Goal: Information Seeking & Learning: Check status

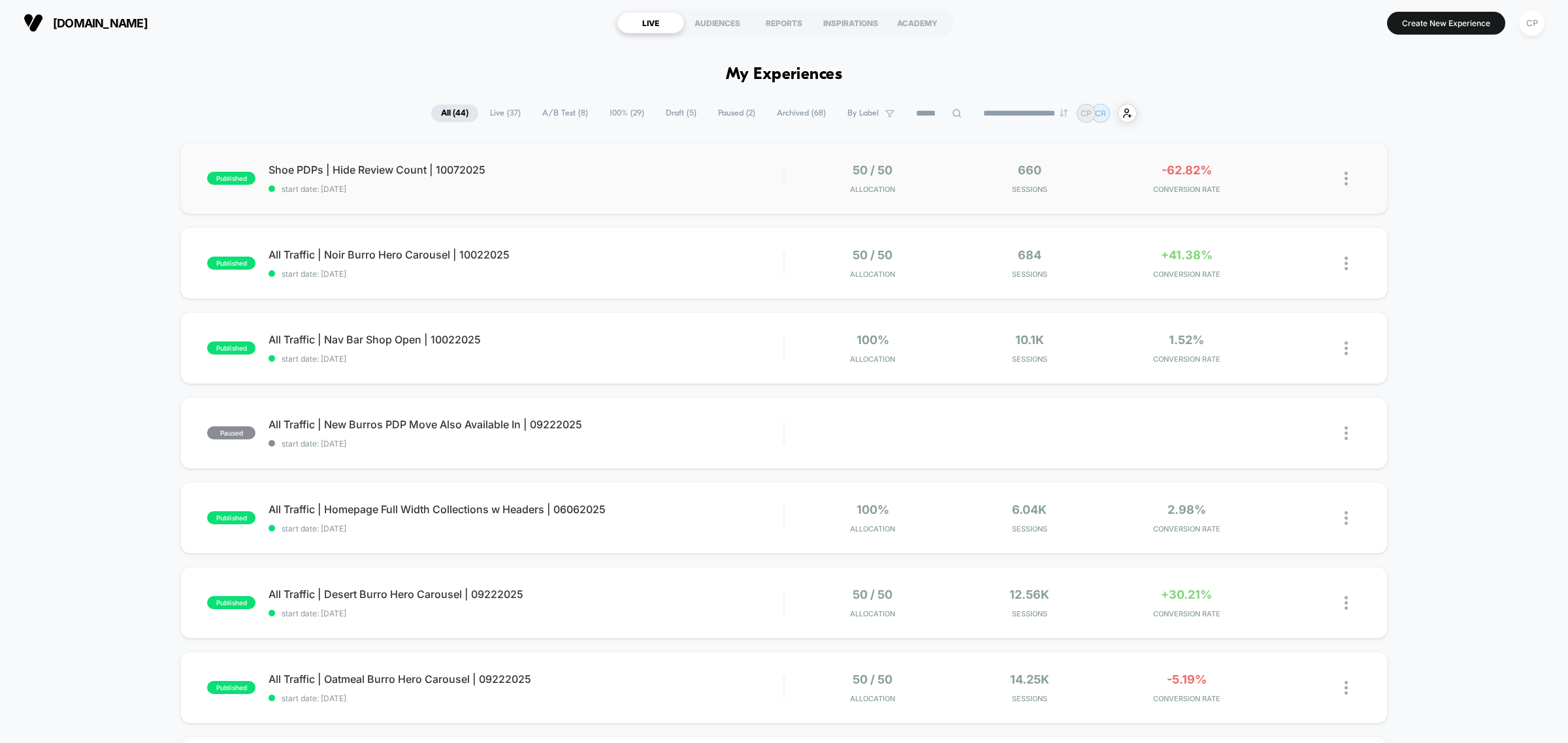
click at [675, 196] on div "published Shoe PDPs | Hide Review Count | 10072025 start date: [DATE] 50 / 50 A…" at bounding box center [784, 178] width 1208 height 72
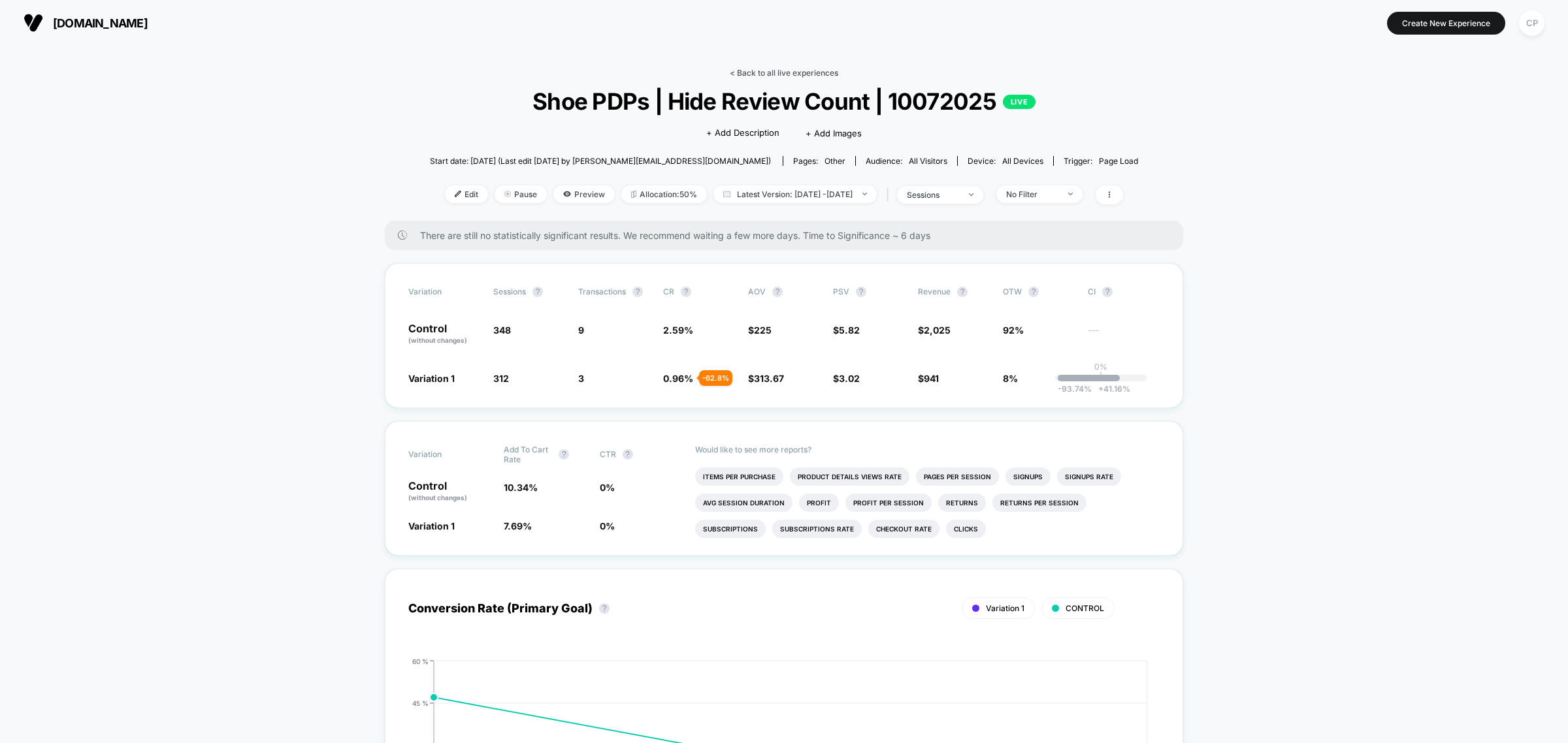
click at [809, 73] on link "< Back to all live experiences" at bounding box center [784, 72] width 108 height 10
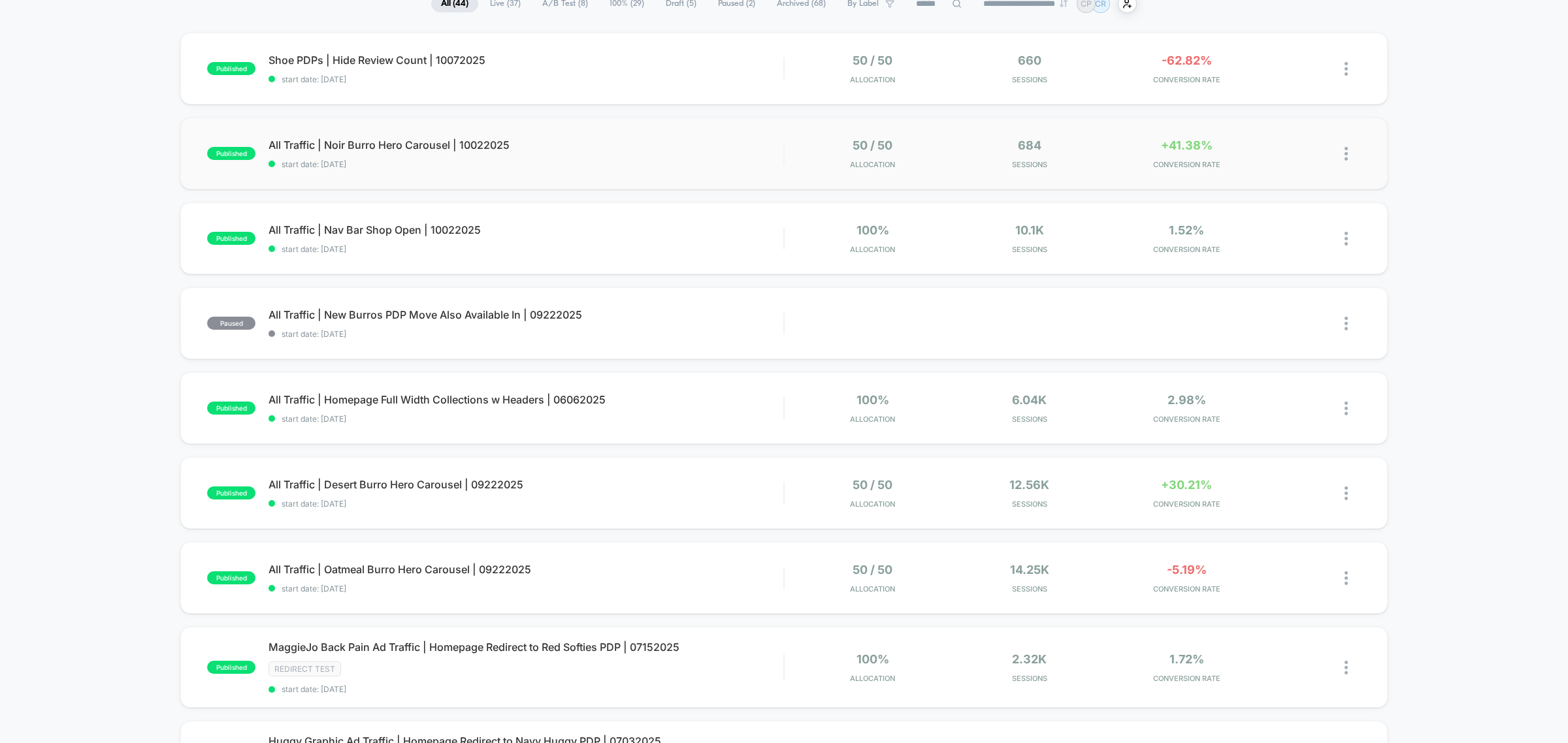
scroll to position [81, 0]
